Goal: Transaction & Acquisition: Purchase product/service

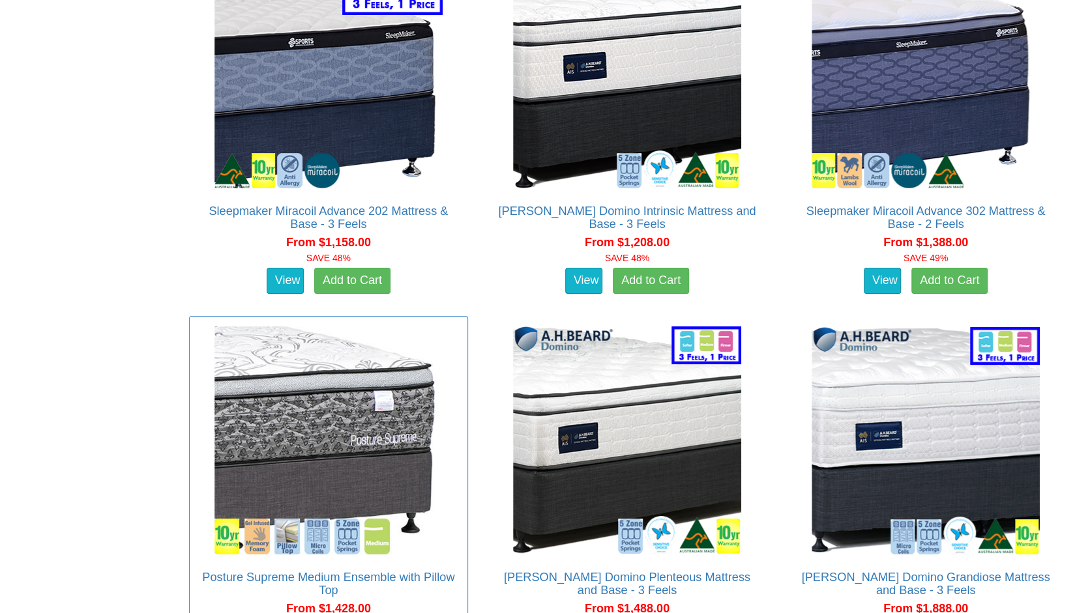
scroll to position [3106, 0]
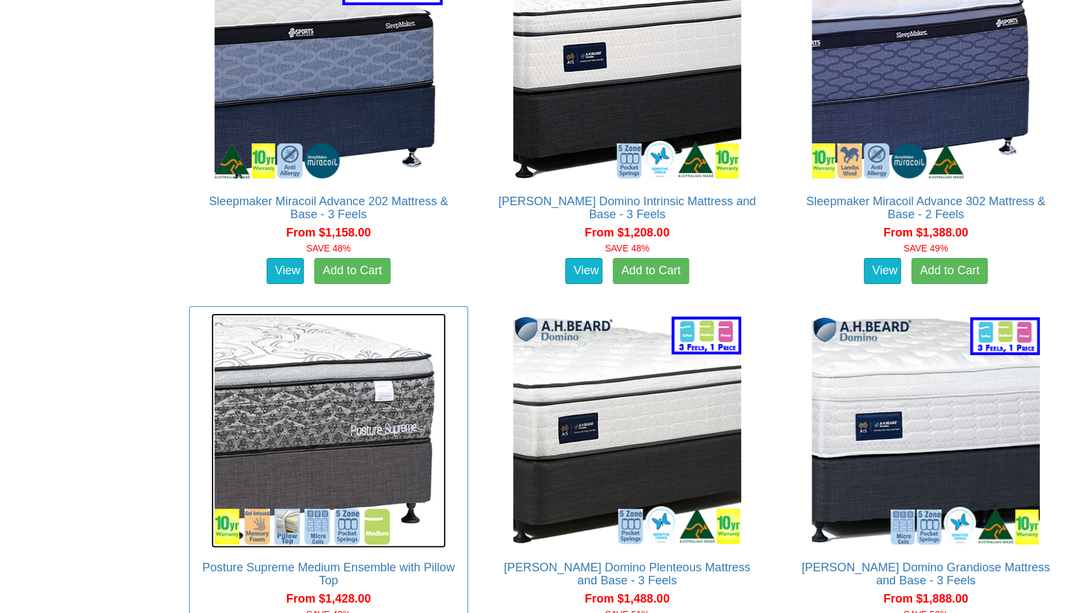
click at [309, 384] on img at bounding box center [328, 430] width 235 height 235
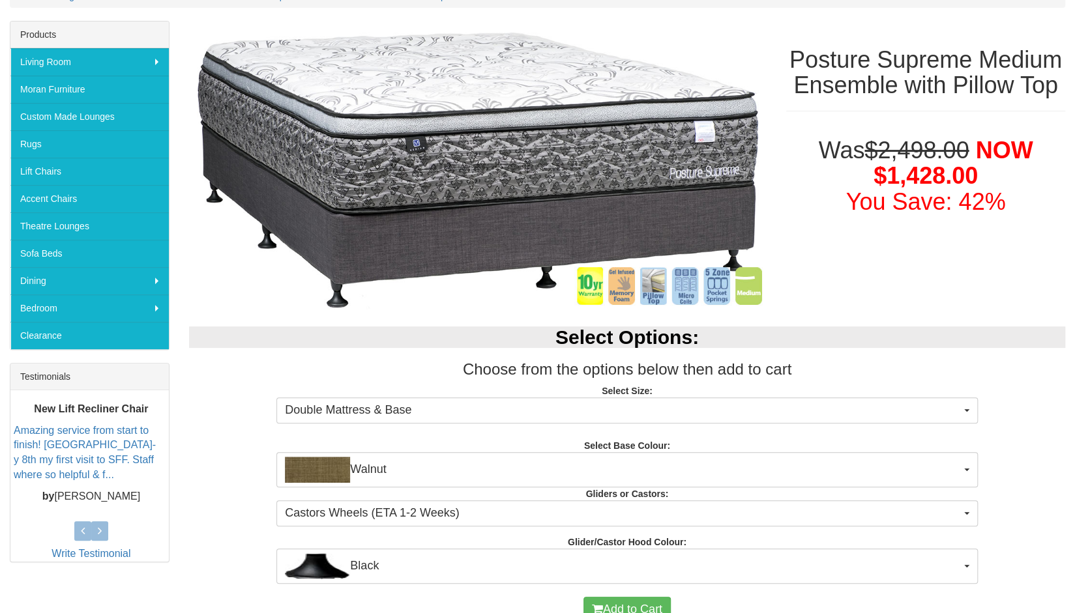
scroll to position [196, 0]
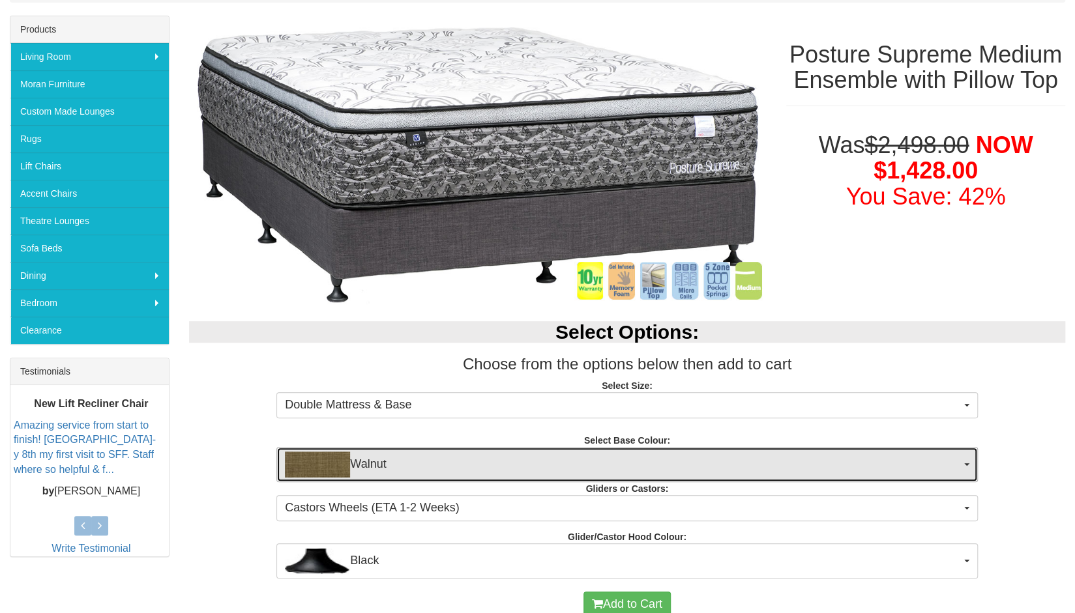
click at [968, 463] on span "button" at bounding box center [966, 464] width 5 height 3
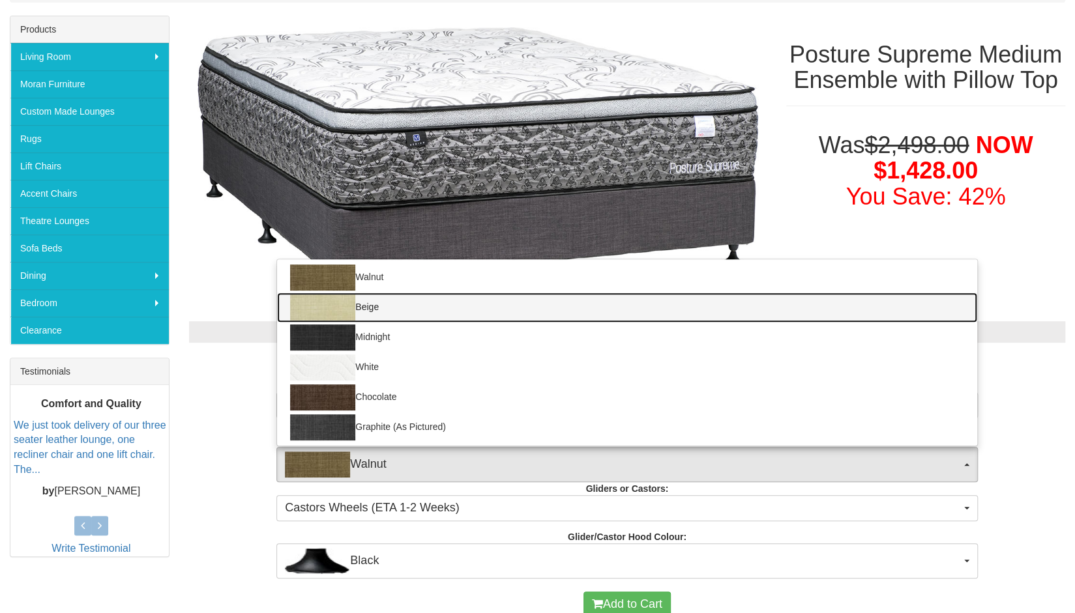
click at [421, 304] on link "Beige" at bounding box center [626, 308] width 699 height 30
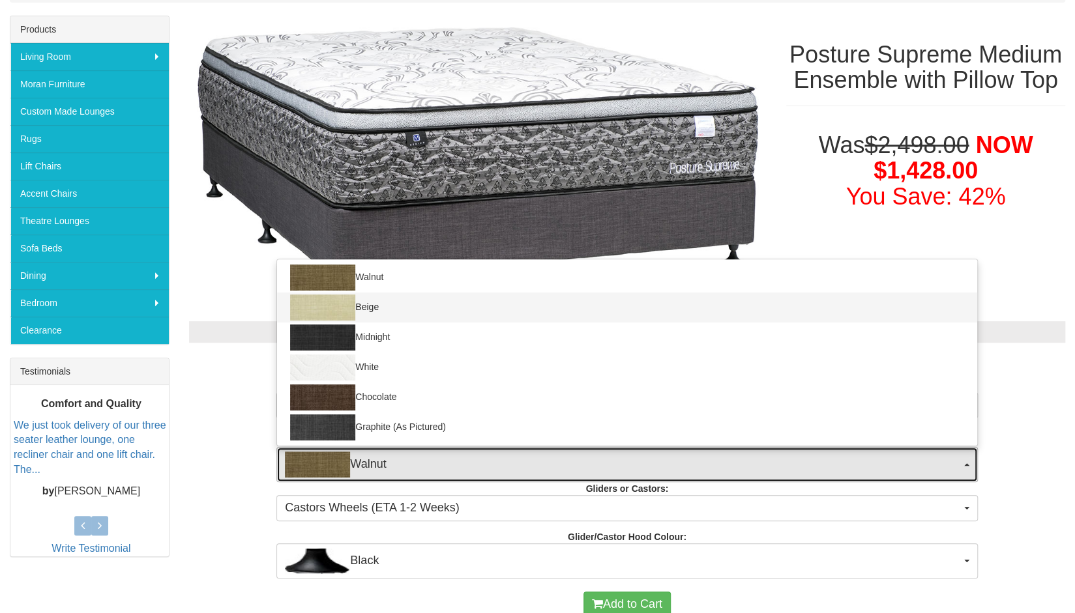
select select "1205"
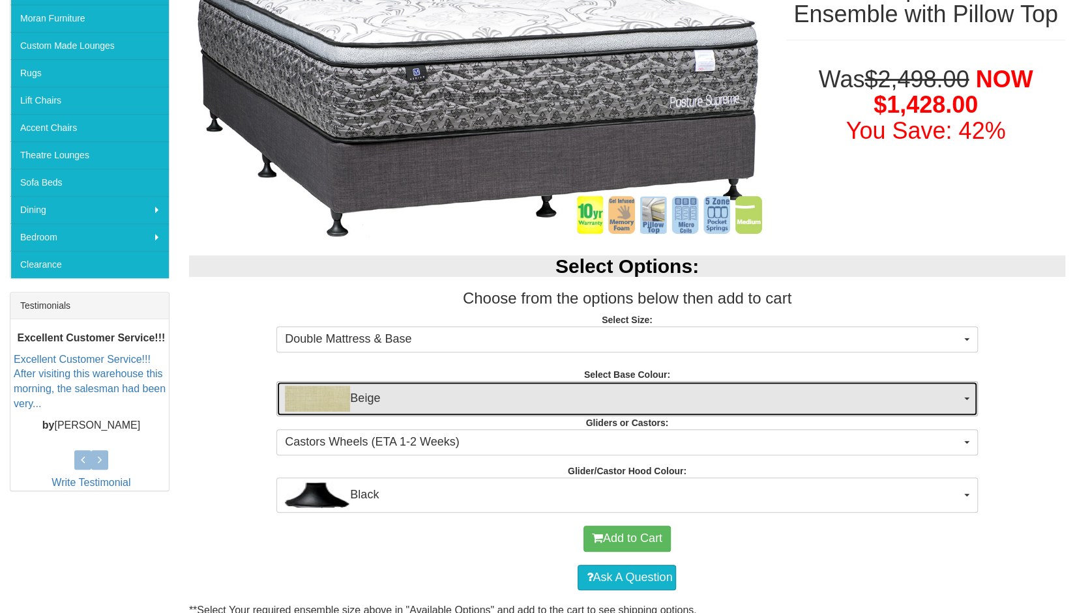
scroll to position [261, 0]
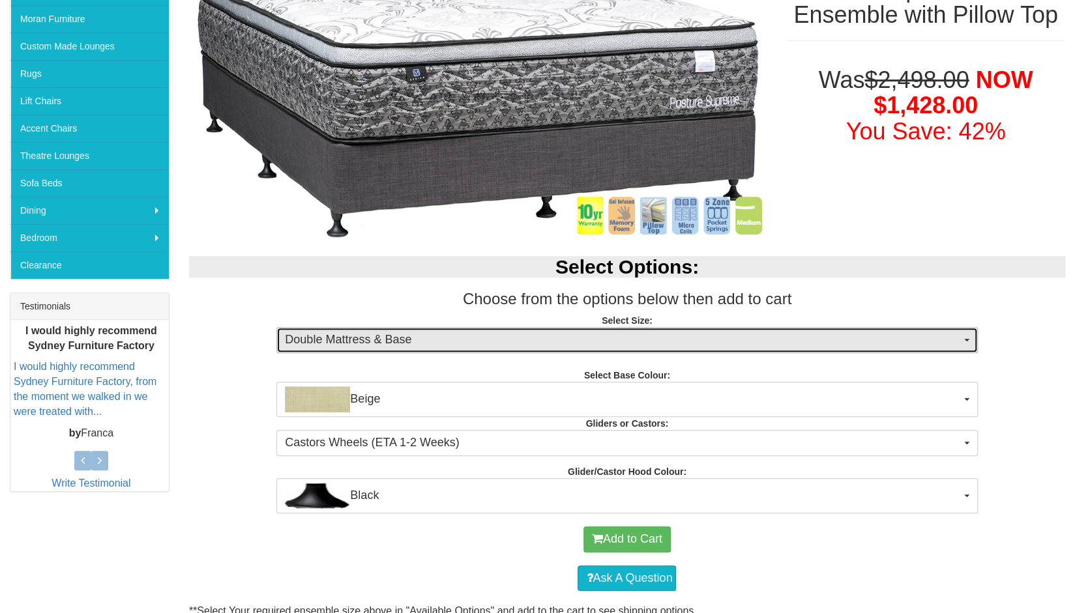
click at [970, 336] on button "Double Mattress & Base" at bounding box center [626, 340] width 701 height 26
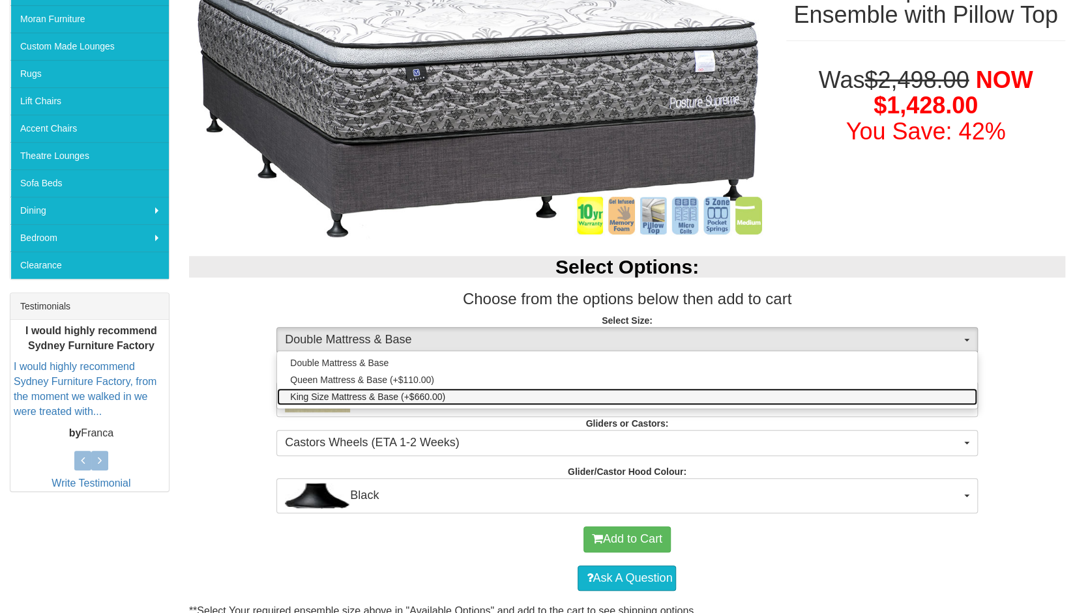
click at [664, 392] on link "King Size Mattress & Base (+$660.00)" at bounding box center [626, 396] width 699 height 17
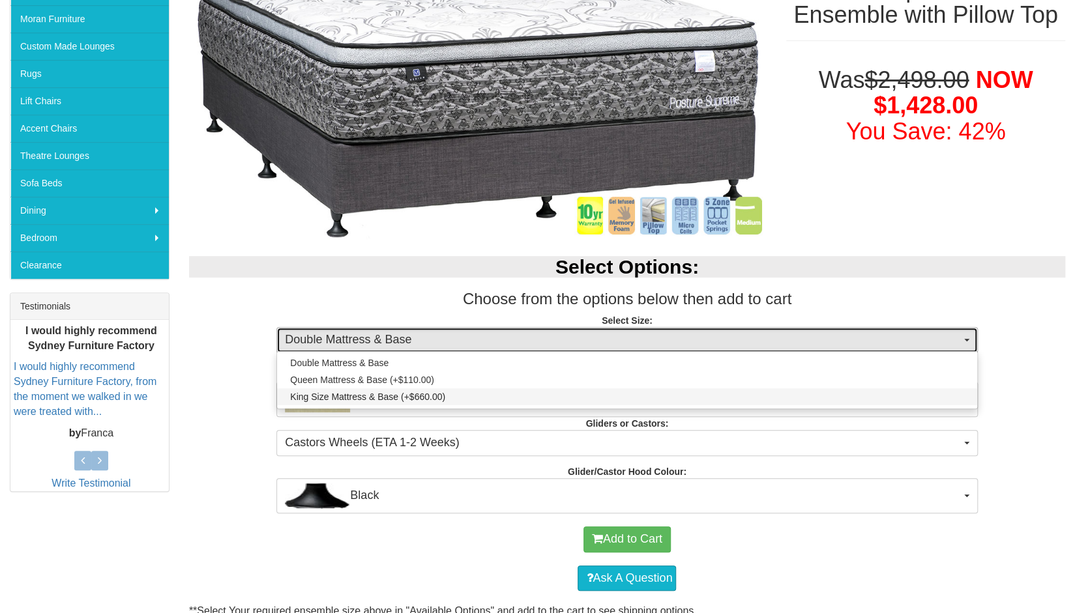
select select "1203"
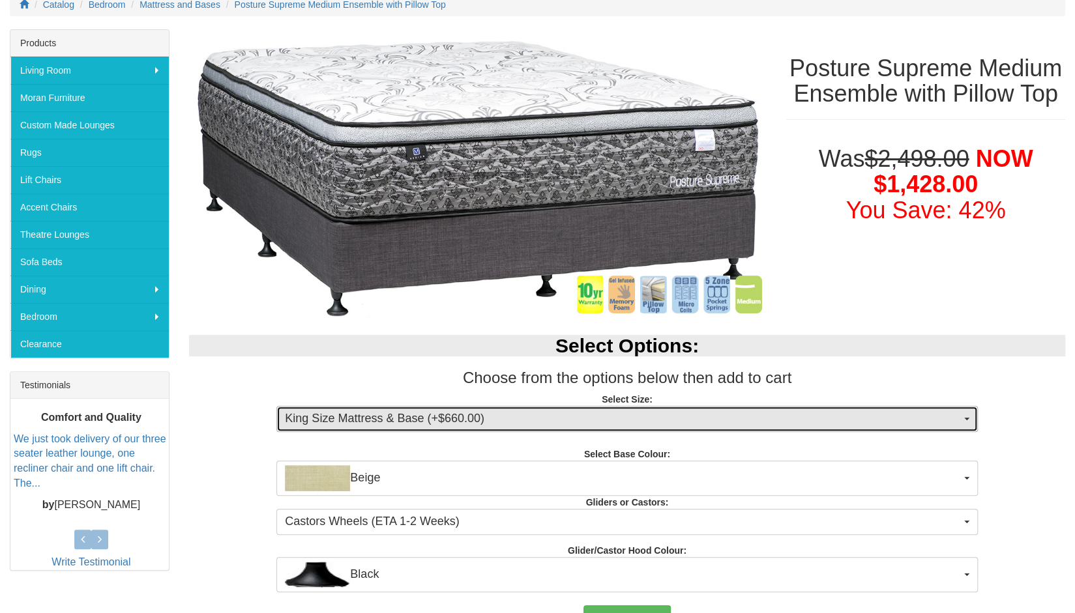
scroll to position [217, 0]
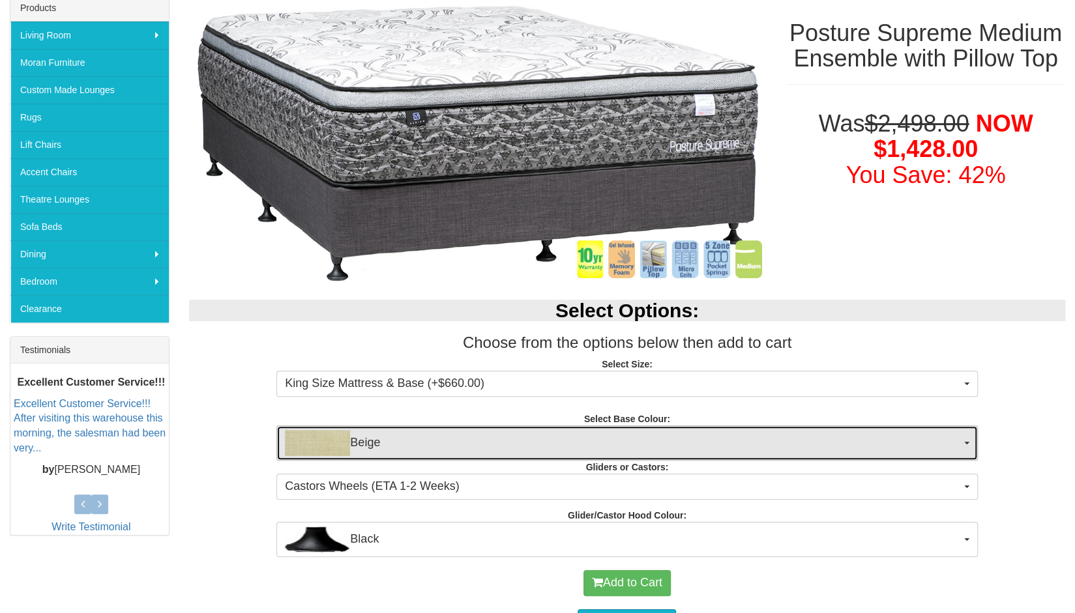
click at [970, 442] on button "Beige" at bounding box center [626, 443] width 701 height 35
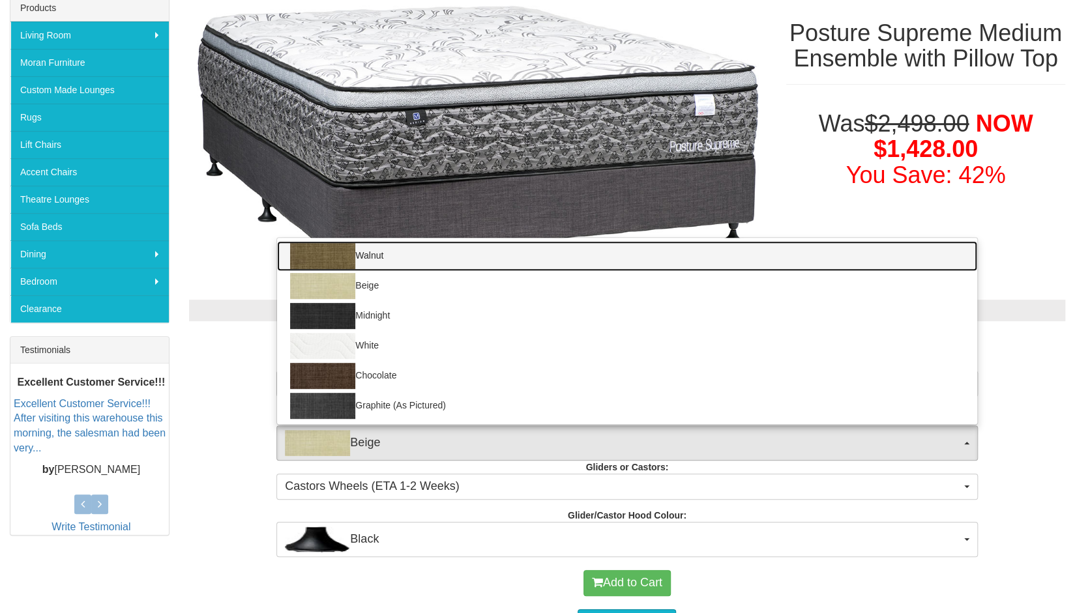
click at [487, 254] on link "Walnut" at bounding box center [626, 256] width 699 height 30
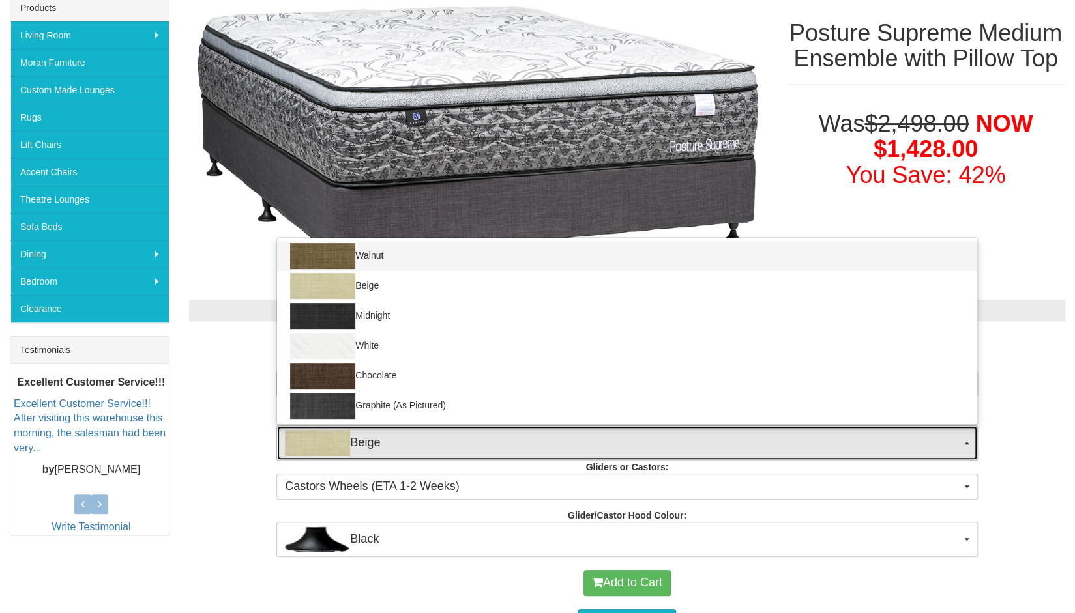
select select "1208"
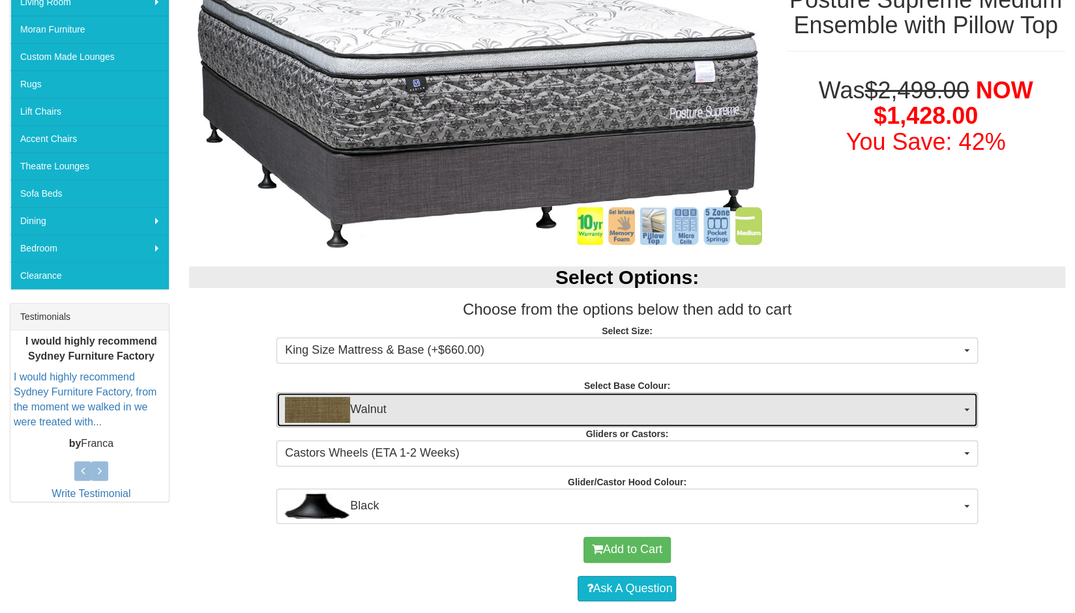
scroll to position [261, 0]
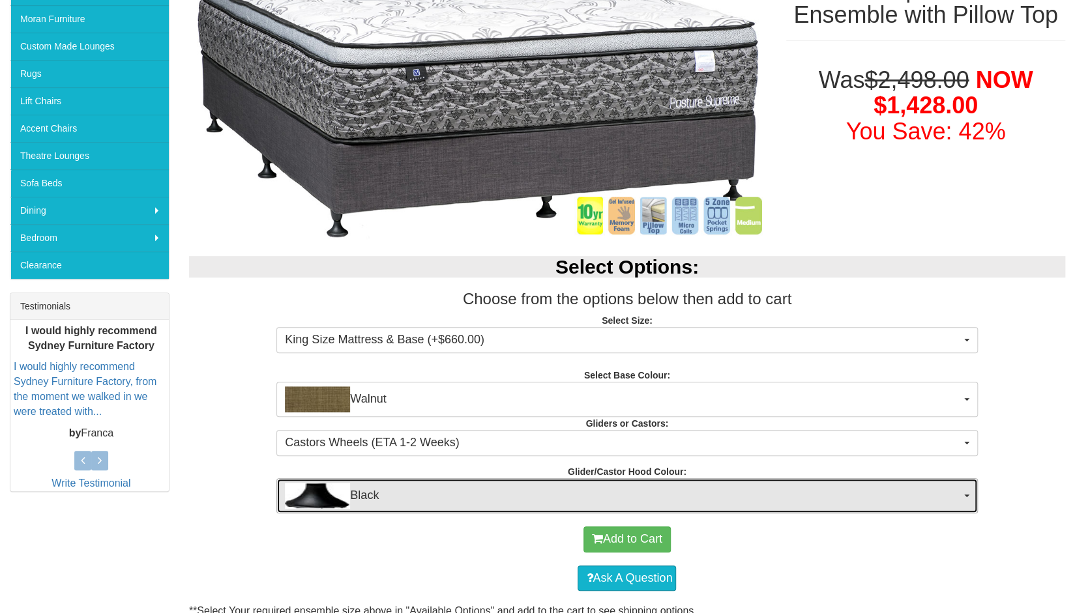
click at [971, 495] on button "Black" at bounding box center [626, 495] width 701 height 35
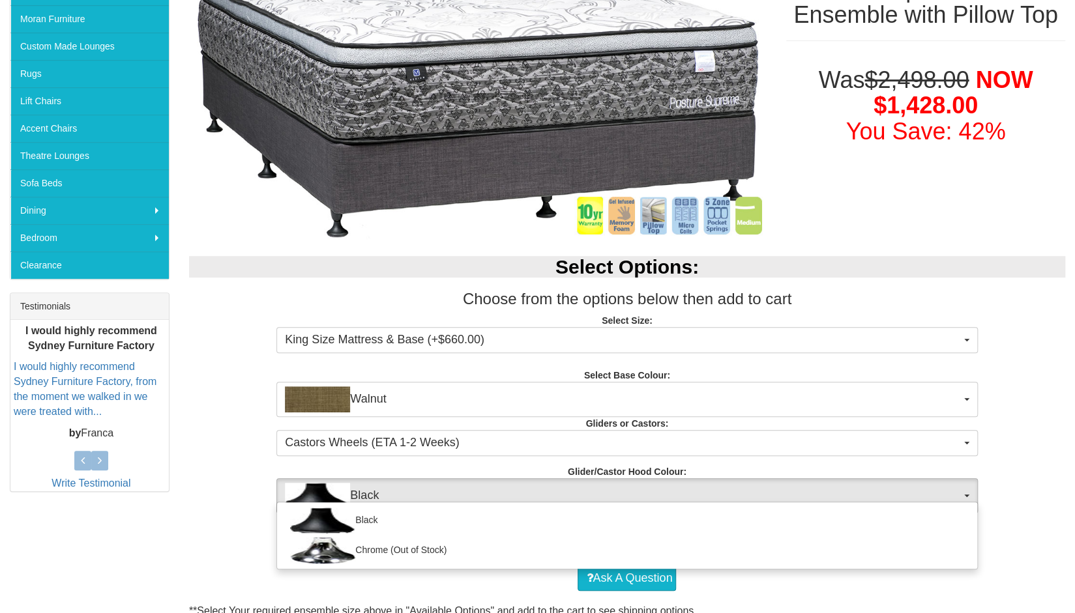
click at [993, 441] on div "Select Options: Choose from the options below then add to cart Select Size: Kin…" at bounding box center [626, 378] width 895 height 270
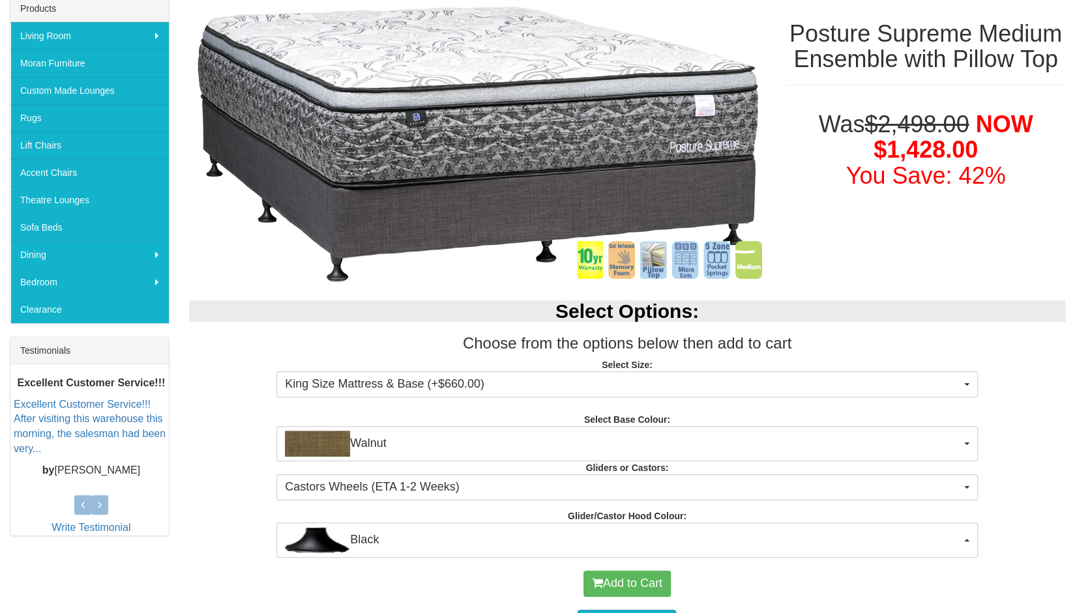
scroll to position [217, 0]
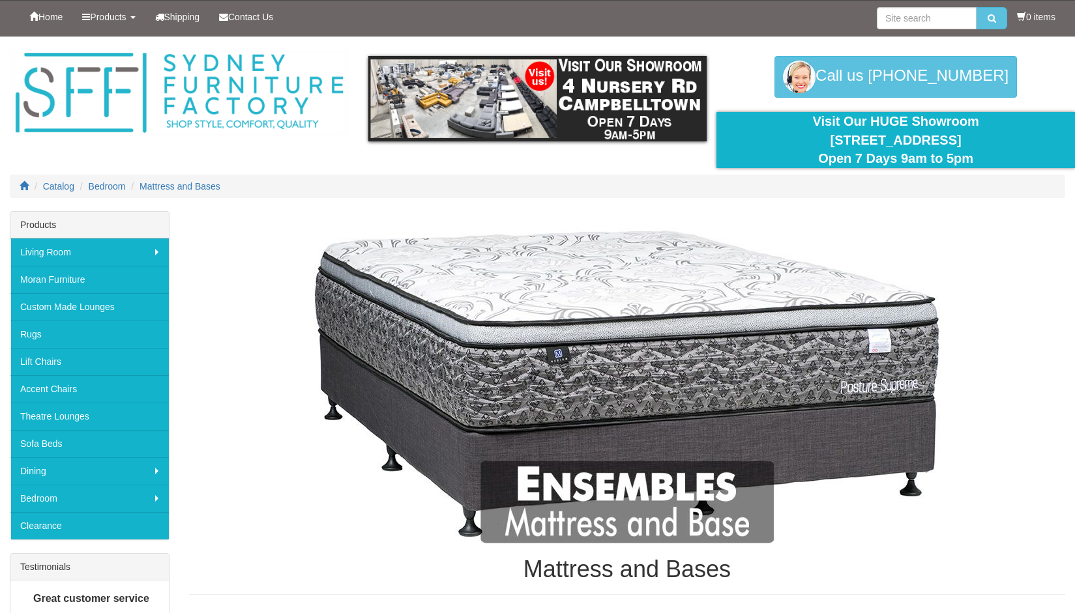
scroll to position [3106, 0]
